Goal: Information Seeking & Learning: Understand process/instructions

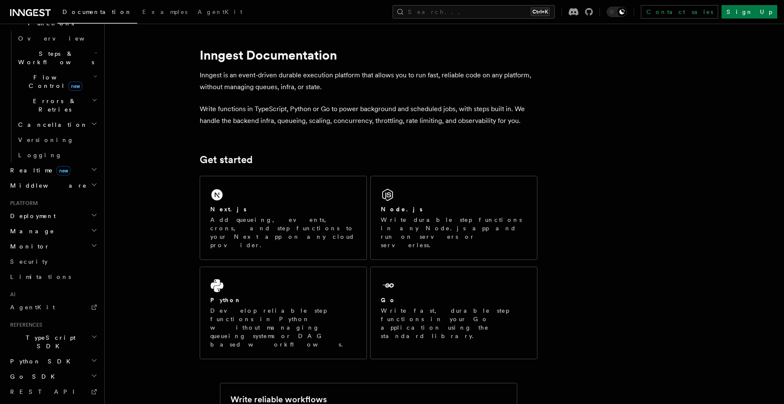
scroll to position [272, 0]
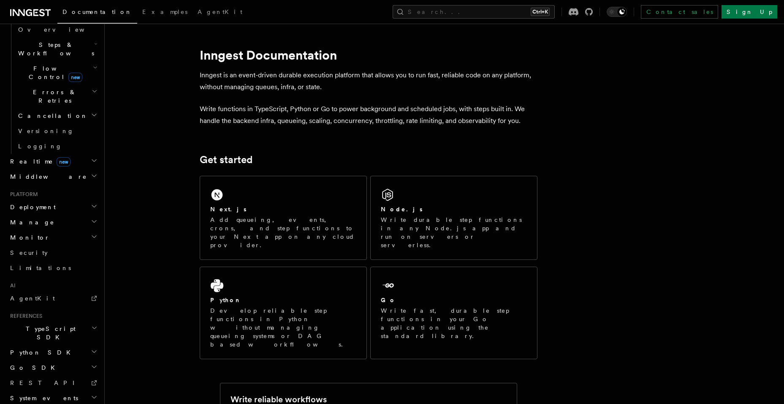
click at [91, 203] on icon "button" at bounding box center [94, 206] width 7 height 7
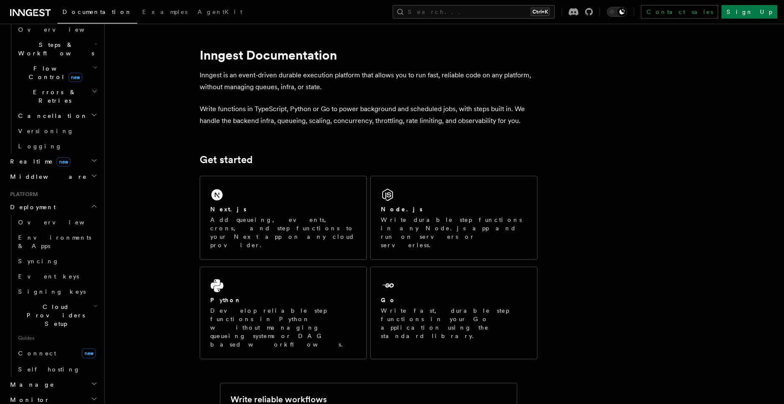
click at [91, 203] on icon "button" at bounding box center [94, 206] width 7 height 7
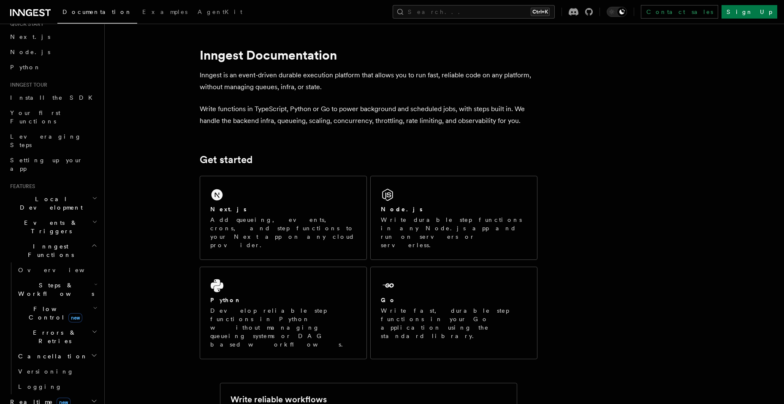
scroll to position [19, 0]
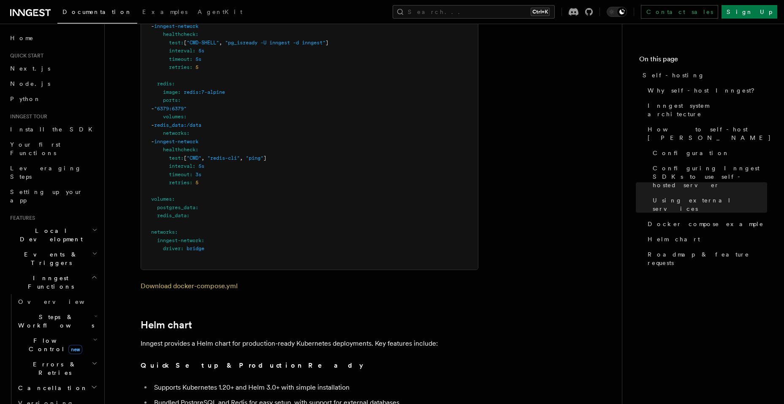
scroll to position [2955, 0]
